Goal: Book appointment/travel/reservation

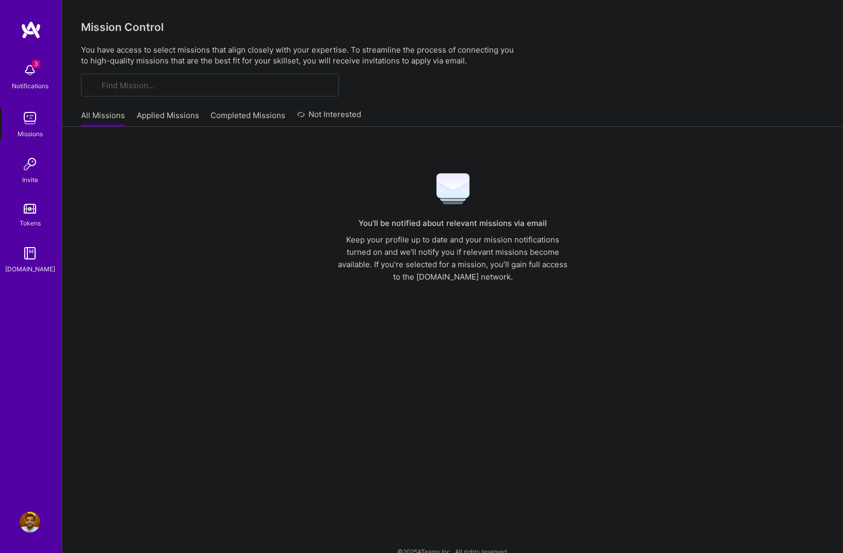
click at [24, 75] on div "3 Notifications Missions Invite Tokens [DOMAIN_NAME]" at bounding box center [31, 166] width 62 height 217
click at [30, 72] on img at bounding box center [30, 70] width 21 height 21
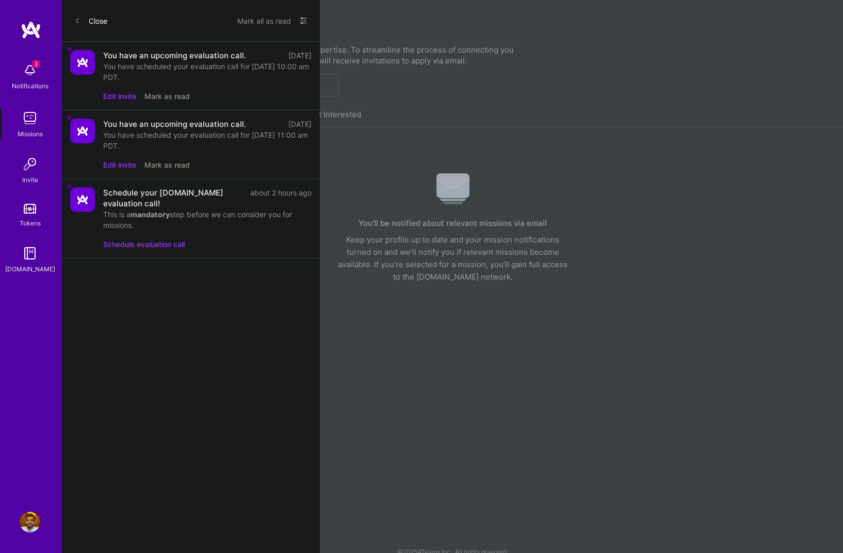
click at [262, 18] on button "Mark all as read" at bounding box center [264, 20] width 54 height 16
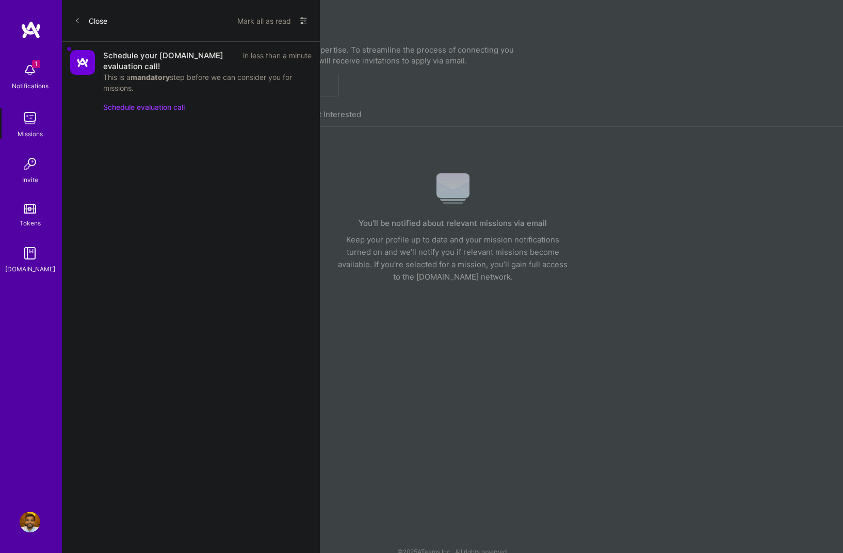
click at [157, 111] on button "Schedule evaluation call" at bounding box center [143, 107] width 81 height 11
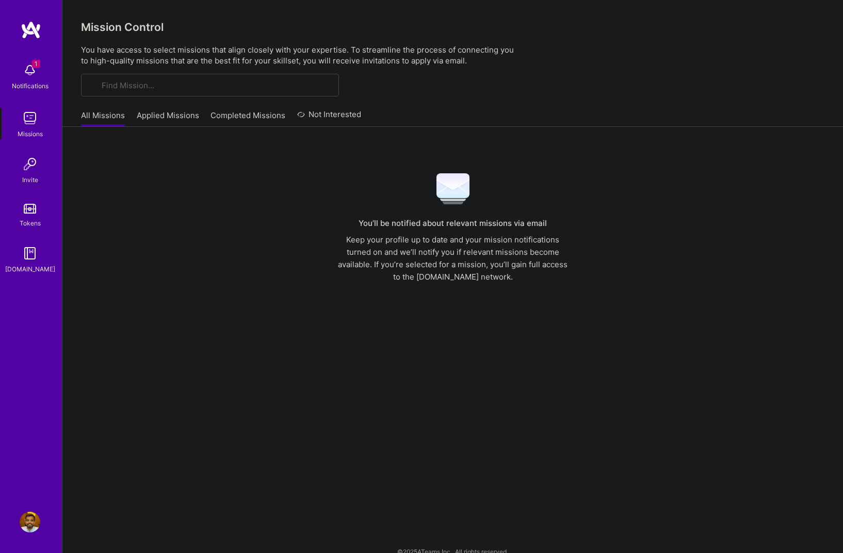
click at [30, 80] on div "1 Notifications Missions Invite Tokens [DOMAIN_NAME]" at bounding box center [31, 166] width 62 height 217
click at [31, 74] on img at bounding box center [30, 70] width 21 height 21
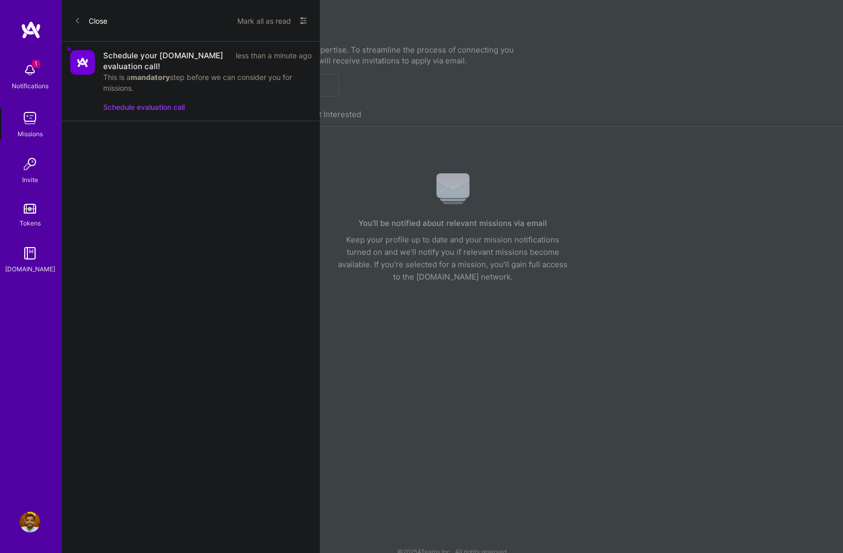
click at [261, 23] on button "Mark all as read" at bounding box center [264, 20] width 54 height 16
click at [264, 20] on button "Mark all as read" at bounding box center [264, 20] width 54 height 16
click at [263, 20] on button "Mark all as read" at bounding box center [264, 20] width 54 height 16
